Goal: Task Accomplishment & Management: Use online tool/utility

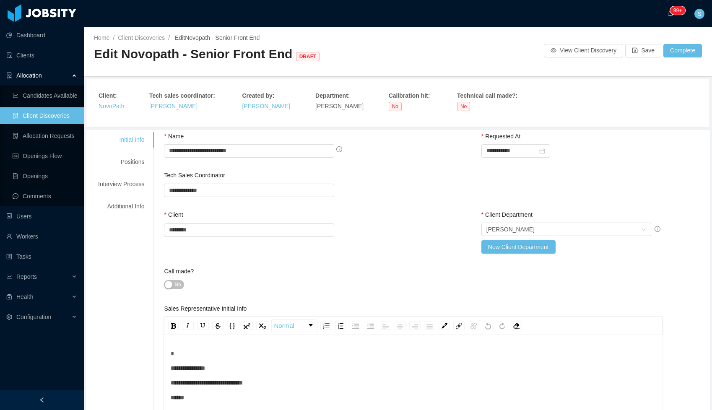
scroll to position [18, 0]
click at [42, 175] on link "Openings" at bounding box center [45, 176] width 65 height 17
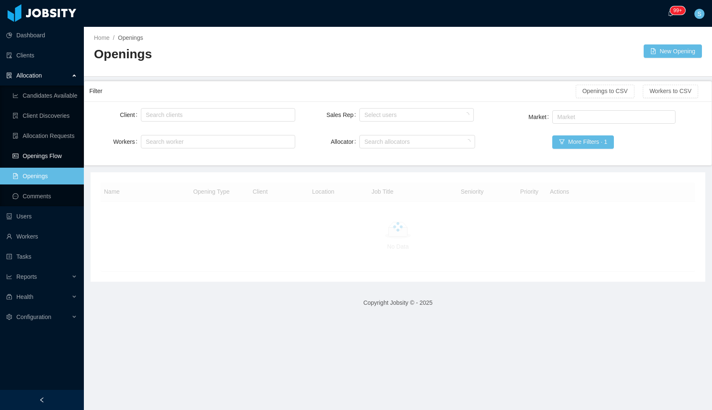
click at [44, 156] on link "Openings Flow" at bounding box center [45, 156] width 65 height 17
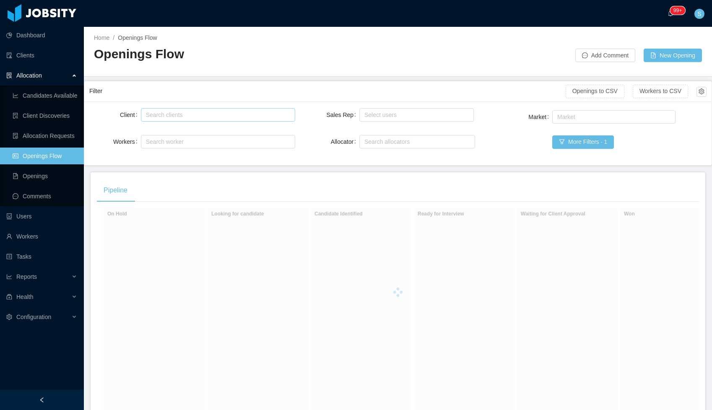
click at [169, 112] on div "Search clients" at bounding box center [216, 115] width 140 height 8
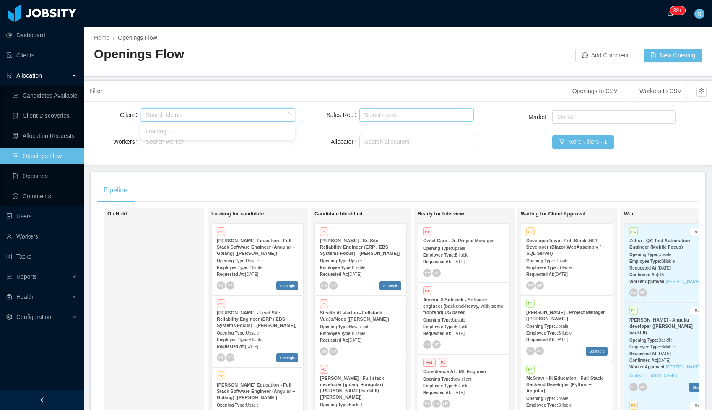
click at [439, 114] on div "Select users" at bounding box center [414, 115] width 101 height 8
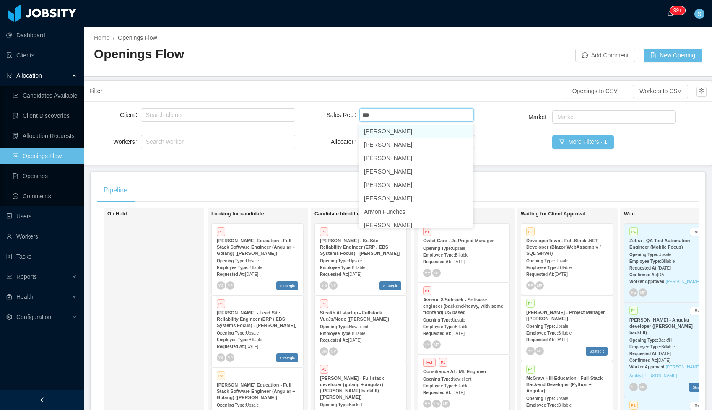
type input "****"
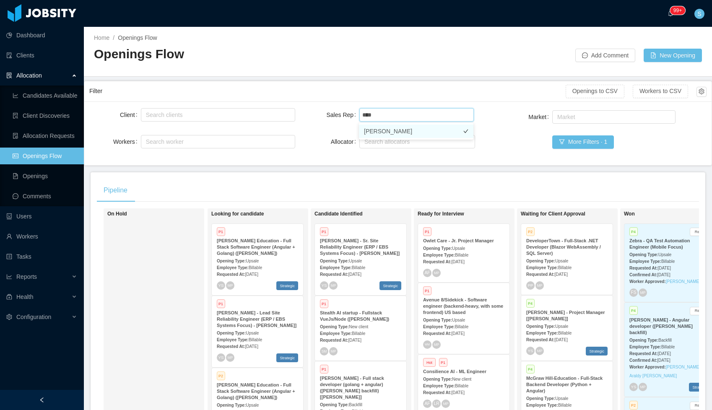
click at [397, 130] on li "[PERSON_NAME]" at bounding box center [416, 131] width 114 height 13
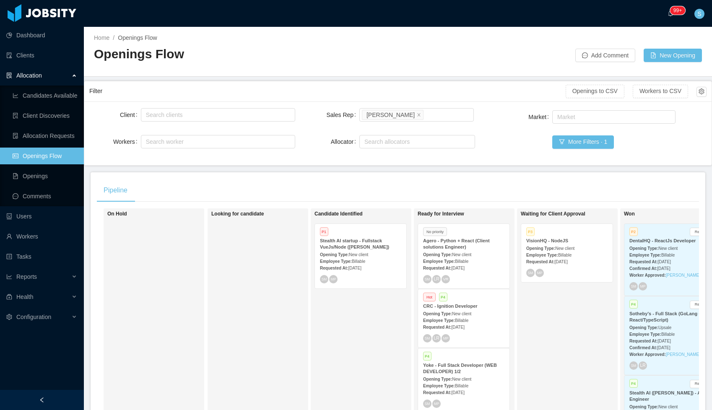
click at [450, 157] on div "Sales Rep Select users [PERSON_NAME] Allocator Search allocators" at bounding box center [398, 134] width 154 height 54
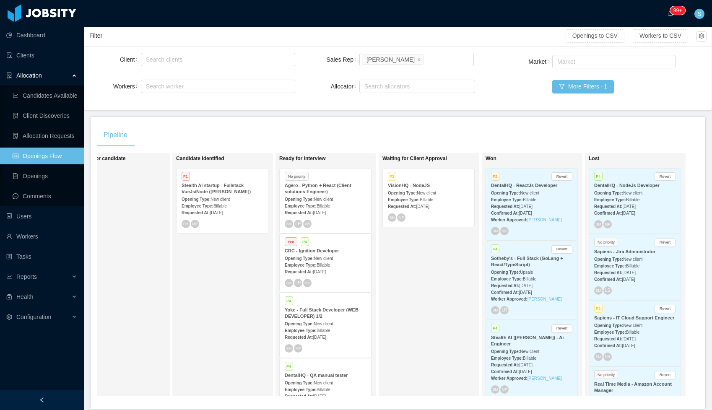
scroll to position [60, 0]
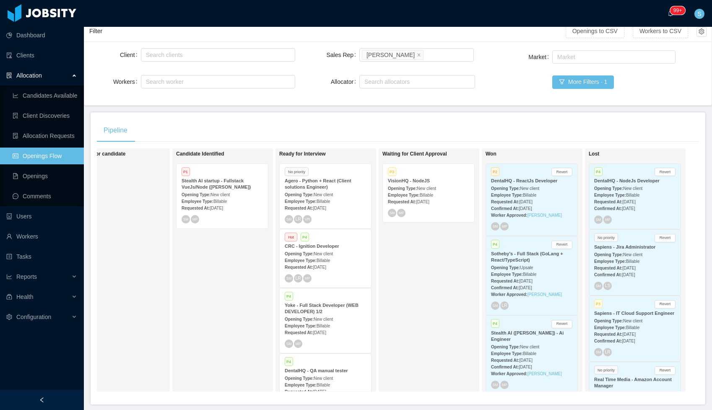
click at [439, 192] on div "Employee Type: Billable" at bounding box center [428, 194] width 81 height 9
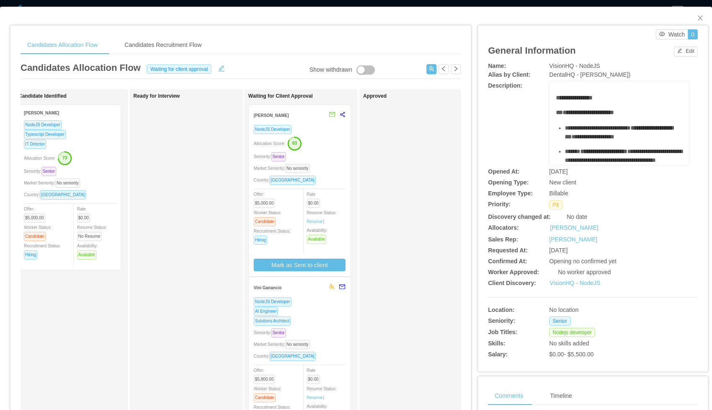
scroll to position [0, 132]
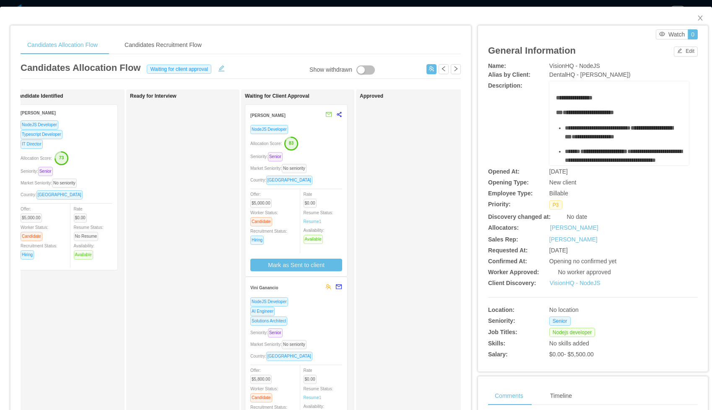
click at [322, 151] on div "NodeJS Developer Allocation Score: 83 Seniority: Senior Market Seniority: No se…" at bounding box center [296, 198] width 92 height 147
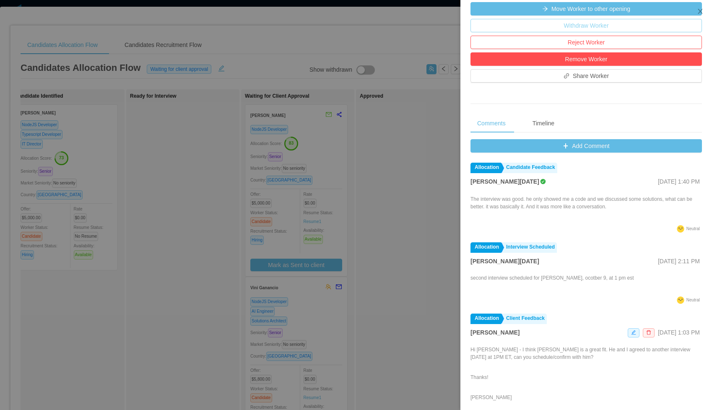
scroll to position [263, 0]
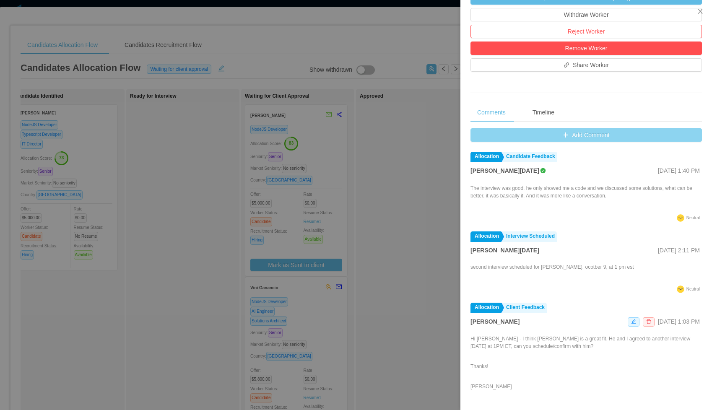
click at [568, 135] on button "Add Comment" at bounding box center [585, 134] width 231 height 13
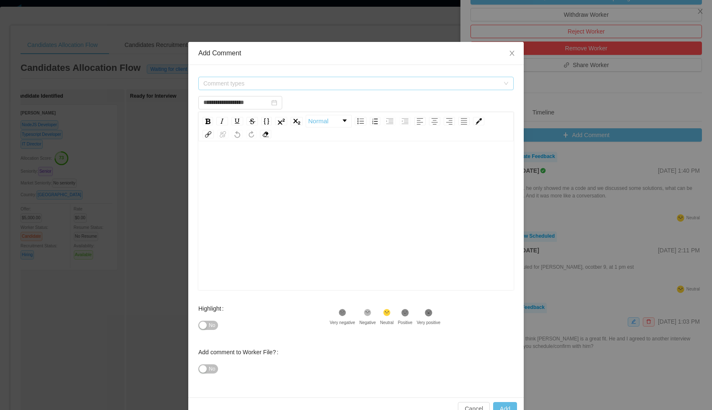
click at [339, 88] on span "Comment types" at bounding box center [353, 83] width 300 height 13
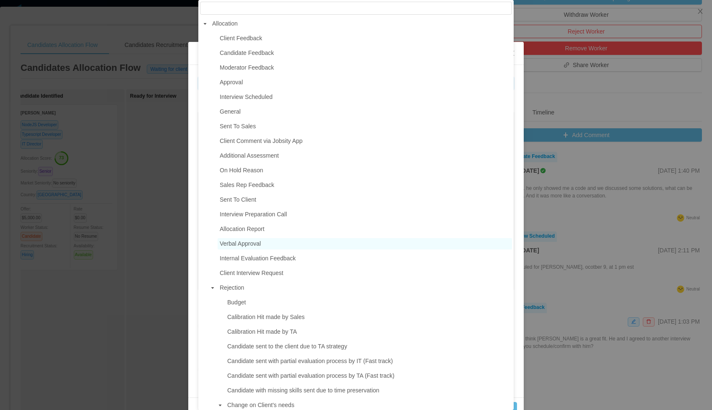
click at [257, 244] on span "Verbal Approval" at bounding box center [240, 243] width 41 height 7
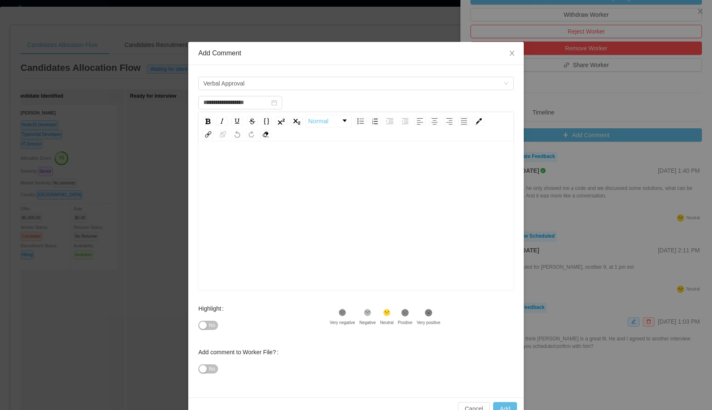
click at [259, 207] on div "rdw-editor" at bounding box center [356, 229] width 302 height 147
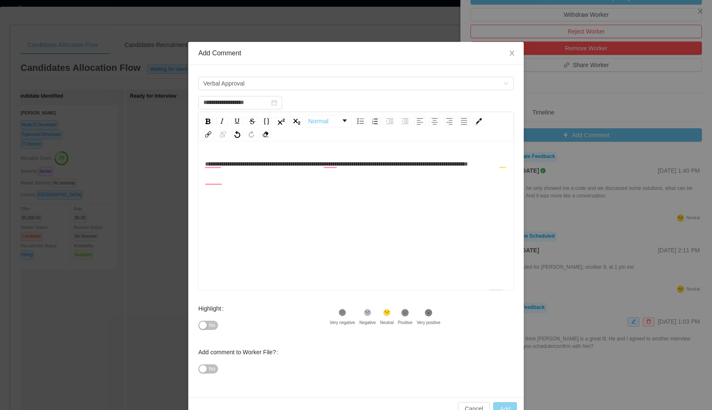
click at [503, 405] on button "Add" at bounding box center [505, 408] width 24 height 13
type input "**********"
